Goal: Transaction & Acquisition: Download file/media

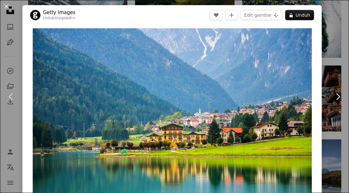
scroll to position [392, 0]
click at [306, 16] on button "A lock Unduh" at bounding box center [300, 15] width 29 height 10
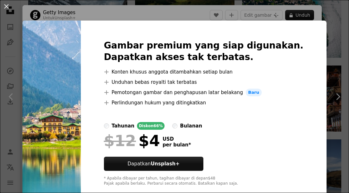
click at [335, 17] on div "An X shape Gambar premium yang siap digunakan. Dapatkan akses tak terbatas. A p…" at bounding box center [174, 96] width 349 height 193
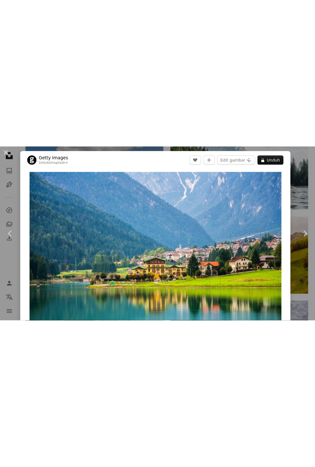
scroll to position [2376, 0]
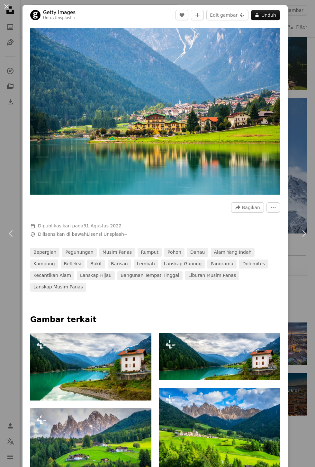
click at [245, 168] on img "Perbesar pada gambar ini" at bounding box center [155, 111] width 250 height 166
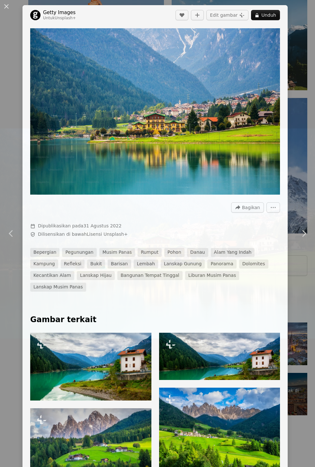
click at [227, 193] on button "Perkecil pada gambar ini" at bounding box center [157, 234] width 315 height 468
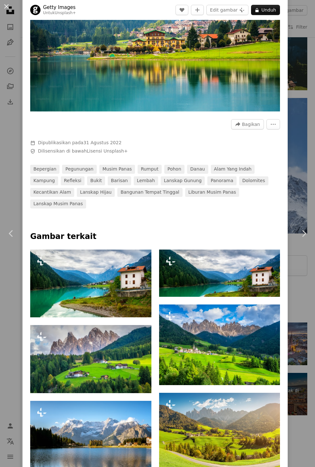
scroll to position [0, 0]
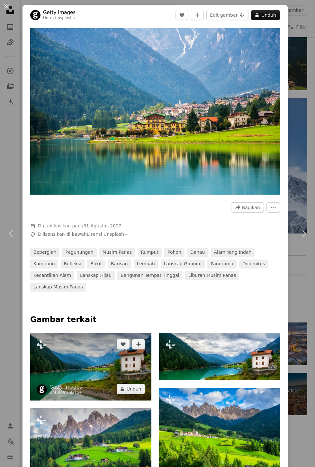
click at [130, 193] on img at bounding box center [90, 367] width 121 height 68
click at [72, 193] on img at bounding box center [90, 367] width 121 height 68
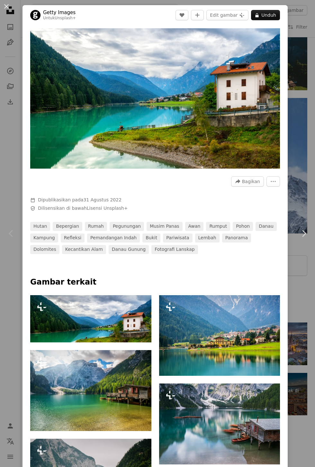
click at [200, 55] on img "Perbesar pada gambar ini" at bounding box center [155, 98] width 250 height 140
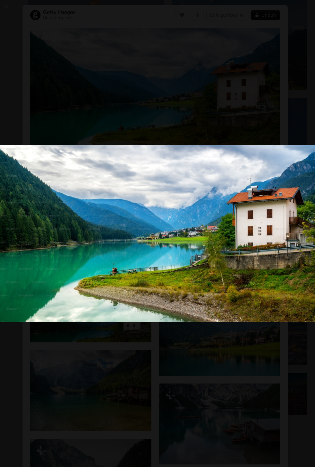
click at [257, 57] on button "Perkecil pada gambar ini" at bounding box center [157, 234] width 315 height 468
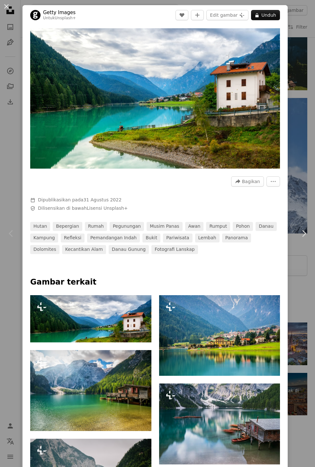
click at [287, 51] on div "Zoom in" at bounding box center [154, 98] width 265 height 147
click at [7, 6] on button "An X shape" at bounding box center [7, 7] width 8 height 8
